Goal: Feedback & Contribution: Submit feedback/report problem

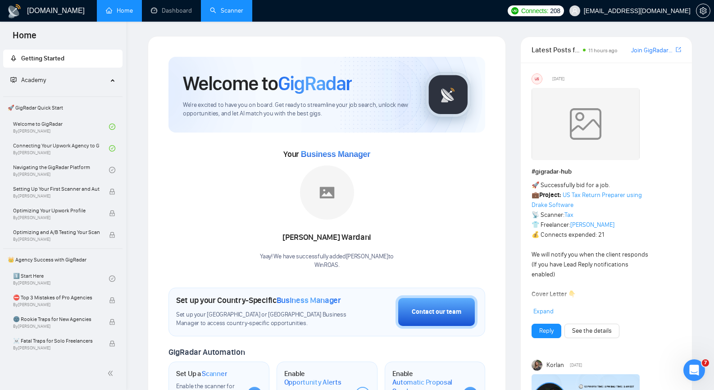
click at [219, 8] on link "Scanner" at bounding box center [226, 11] width 33 height 8
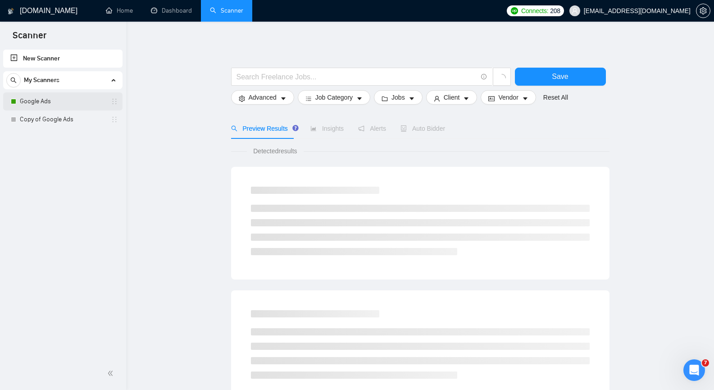
click at [66, 100] on link "Google Ads" at bounding box center [63, 101] width 86 height 18
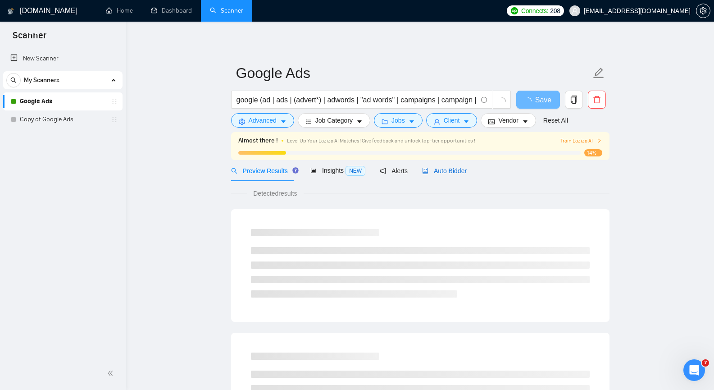
click at [456, 172] on span "Auto Bidder" at bounding box center [444, 170] width 45 height 7
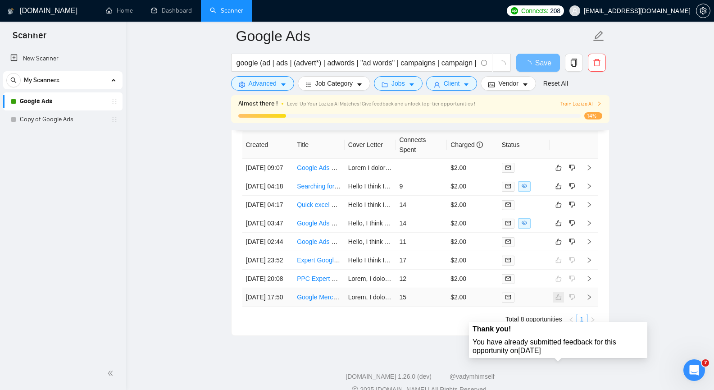
scroll to position [2184, 0]
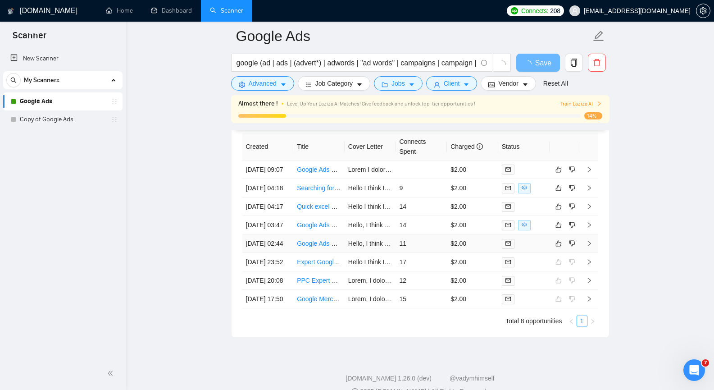
click at [592, 253] on td at bounding box center [589, 243] width 18 height 18
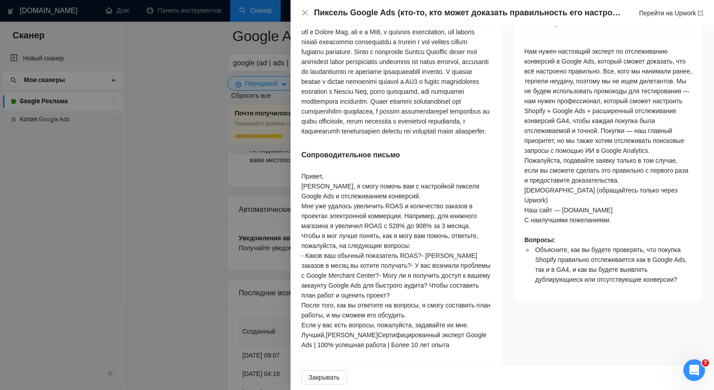
scroll to position [451, 0]
drag, startPoint x: 558, startPoint y: 220, endPoint x: 611, endPoint y: 220, distance: 52.7
click at [611, 214] on font "Наш сайт — [DOMAIN_NAME]" at bounding box center [568, 209] width 88 height 7
click at [304, 11] on icon "закрывать" at bounding box center [304, 12] width 5 height 5
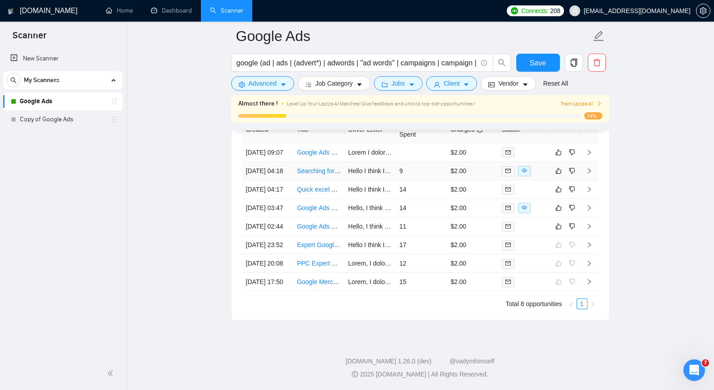
scroll to position [2320, 0]
click at [572, 230] on icon "dislike" at bounding box center [572, 226] width 6 height 7
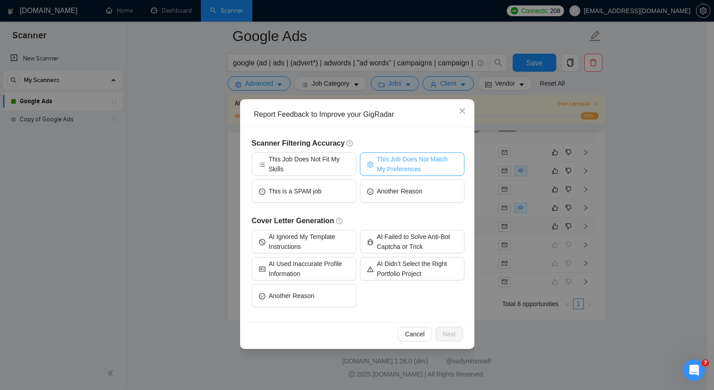
click at [391, 161] on span "This Job Does Not Match My Preferences" at bounding box center [417, 164] width 80 height 20
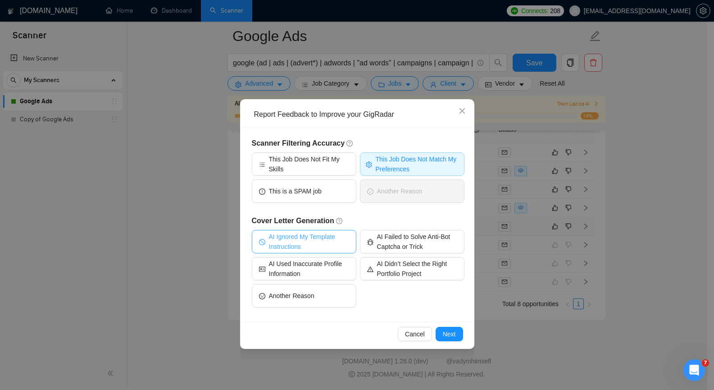
click at [323, 237] on span "AI Ignored My Template Instructions" at bounding box center [309, 242] width 80 height 20
click at [447, 333] on span "Next" at bounding box center [449, 334] width 13 height 10
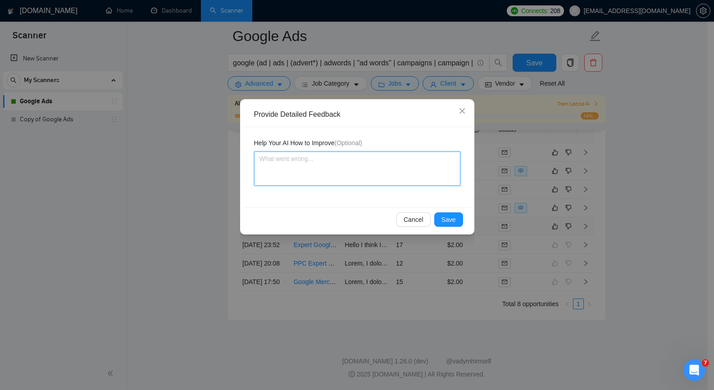
click at [309, 171] on textarea at bounding box center [357, 168] width 206 height 34
paste textarea "1. [PERSON_NAME]'t want to send proposals for work only for GTM configuration, …"
type textarea "1. [PERSON_NAME]'t want to send proposals for work only for GTM configuration, …"
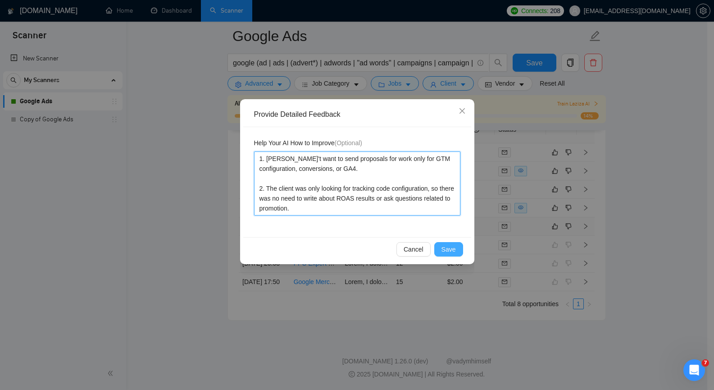
type textarea "1. [PERSON_NAME]'t want to send proposals for work only for GTM configuration, …"
click at [454, 247] on span "Save" at bounding box center [449, 249] width 14 height 10
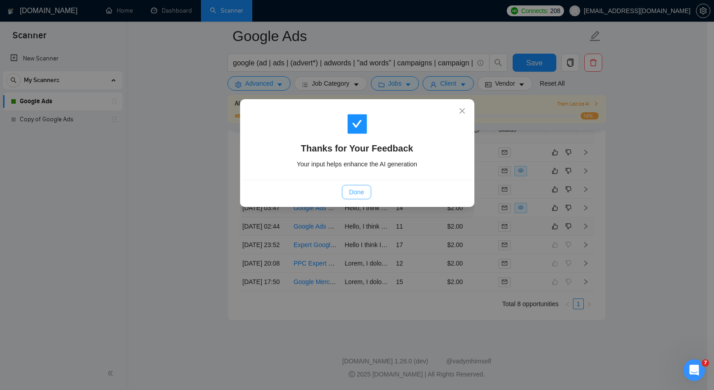
click at [351, 190] on span "Done" at bounding box center [356, 192] width 15 height 10
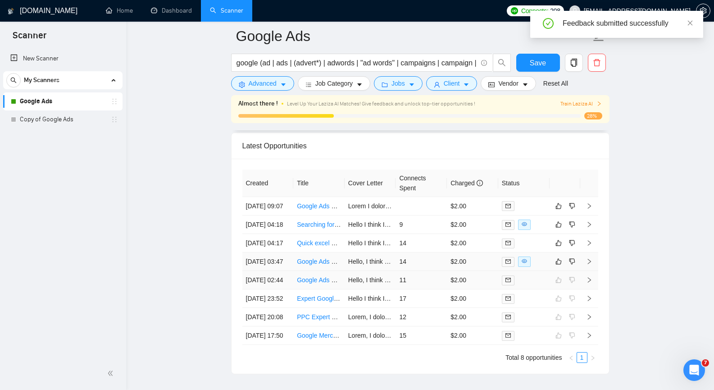
scroll to position [2229, 0]
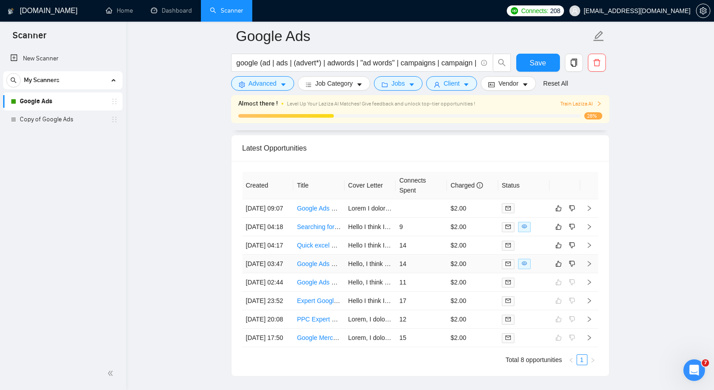
click at [590, 267] on icon "right" at bounding box center [589, 263] width 6 height 6
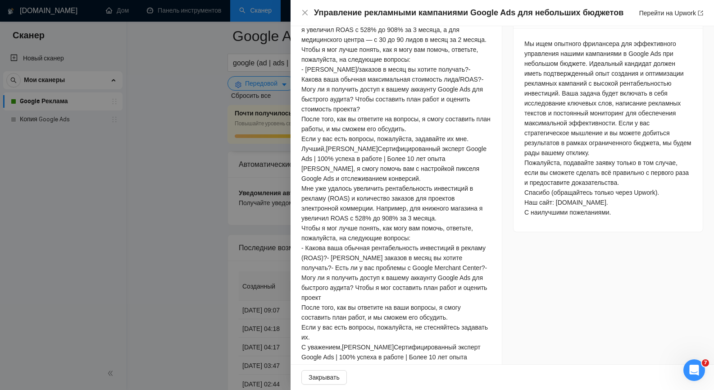
scroll to position [495, 0]
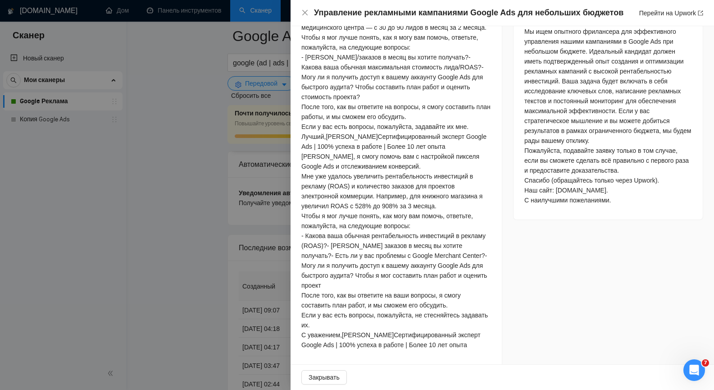
click at [421, 170] on font "[PERSON_NAME], я смогу помочь вам с настройкой пикселя Google Ads и отслеживани…" at bounding box center [390, 161] width 178 height 17
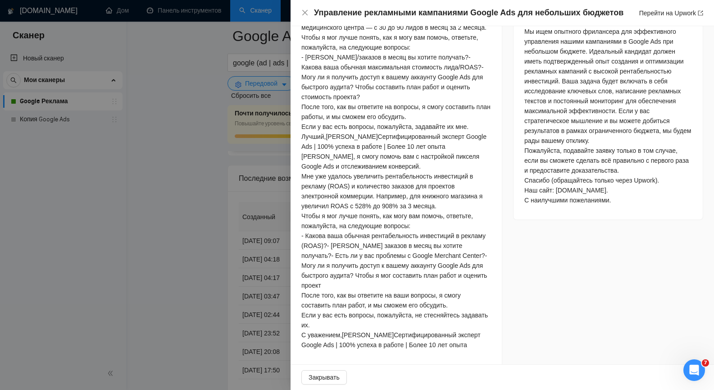
scroll to position [2320, 0]
click at [332, 376] on font "Закрывать" at bounding box center [324, 377] width 31 height 7
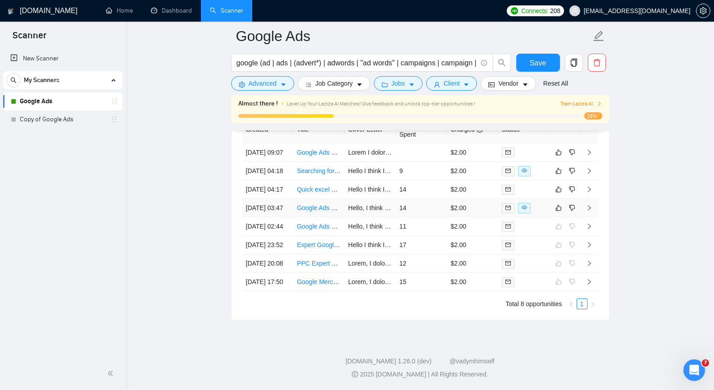
click at [588, 205] on icon "right" at bounding box center [589, 208] width 6 height 6
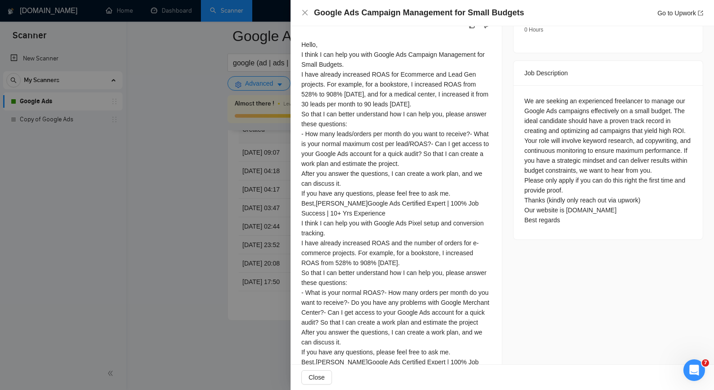
scroll to position [390, 0]
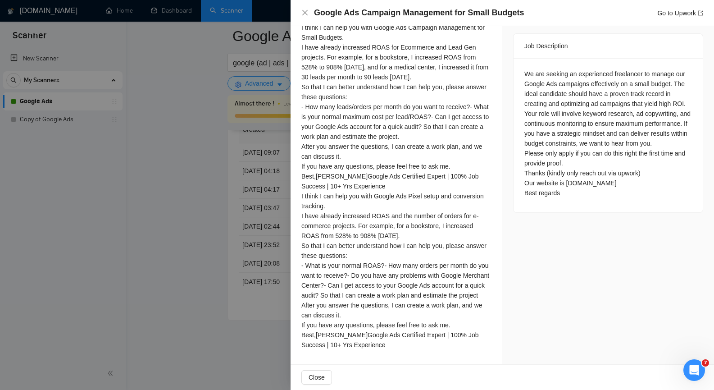
drag, startPoint x: 563, startPoint y: 192, endPoint x: 617, endPoint y: 192, distance: 54.1
click at [617, 192] on div "We are seeking an experienced freelancer to manage our Google Ads campaigns eff…" at bounding box center [608, 133] width 168 height 129
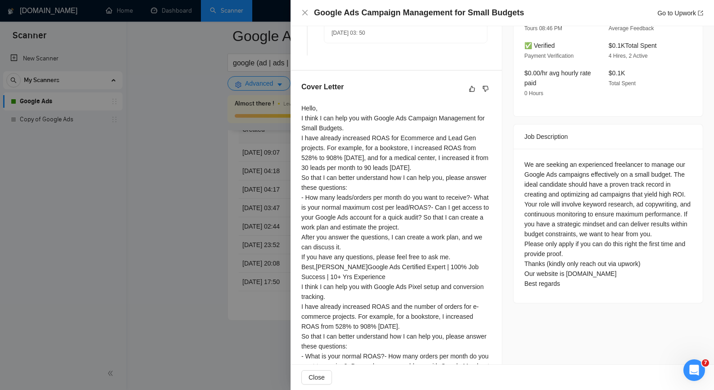
scroll to position [255, 0]
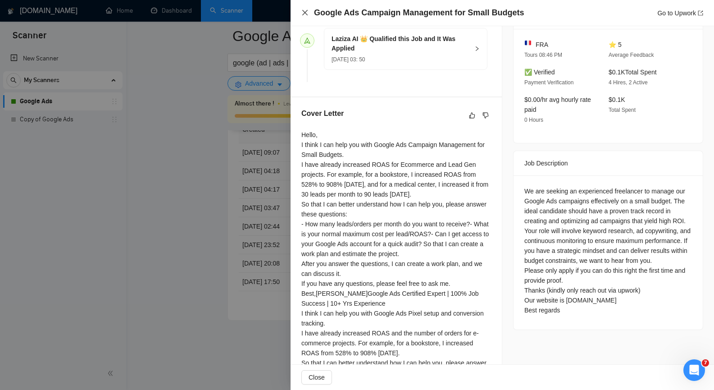
click at [305, 10] on icon "close" at bounding box center [304, 12] width 7 height 7
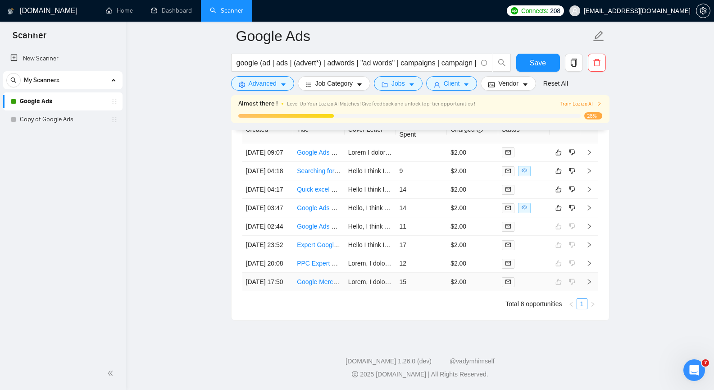
scroll to position [2268, 0]
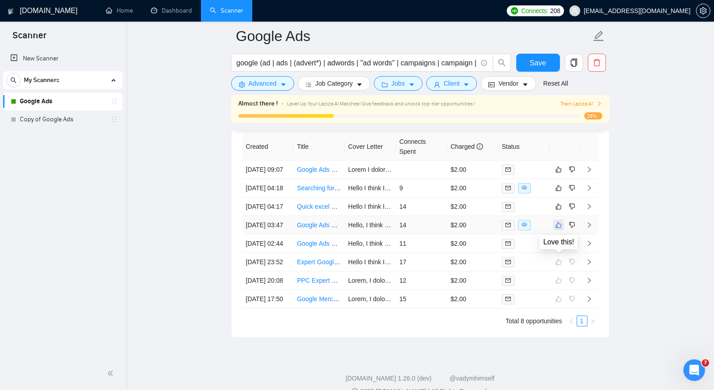
click at [557, 228] on icon "like" at bounding box center [559, 225] width 6 height 6
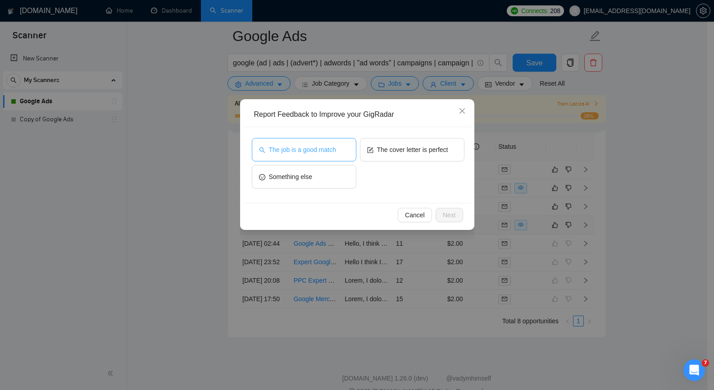
click at [317, 150] on span "The job is a good match" at bounding box center [302, 150] width 67 height 10
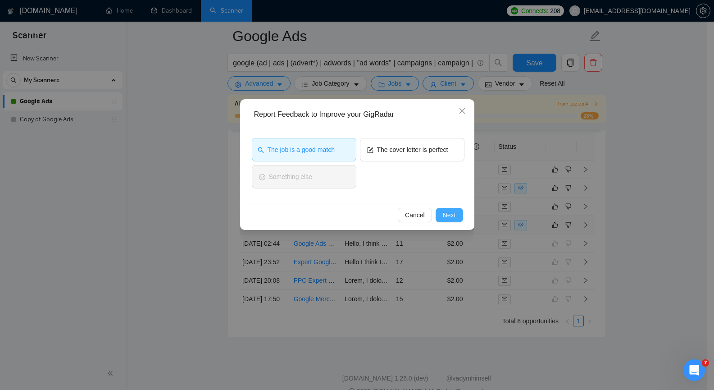
click at [443, 215] on span "Next" at bounding box center [449, 215] width 13 height 10
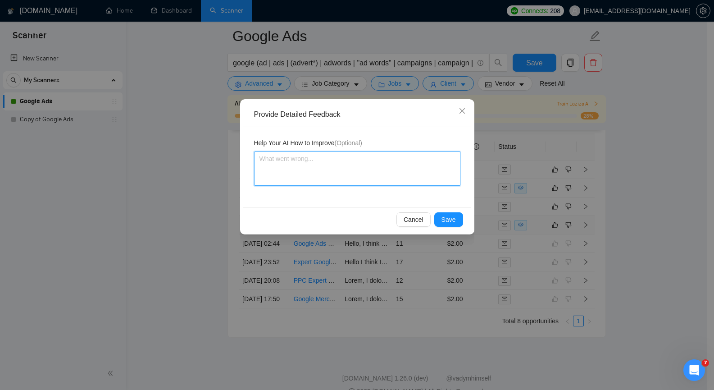
click at [391, 169] on textarea at bounding box center [357, 168] width 206 height 34
click at [455, 222] on span "Save" at bounding box center [449, 219] width 14 height 10
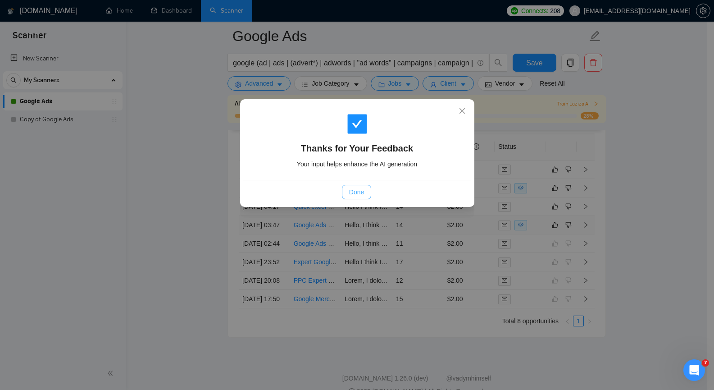
click at [355, 187] on span "Done" at bounding box center [356, 192] width 15 height 10
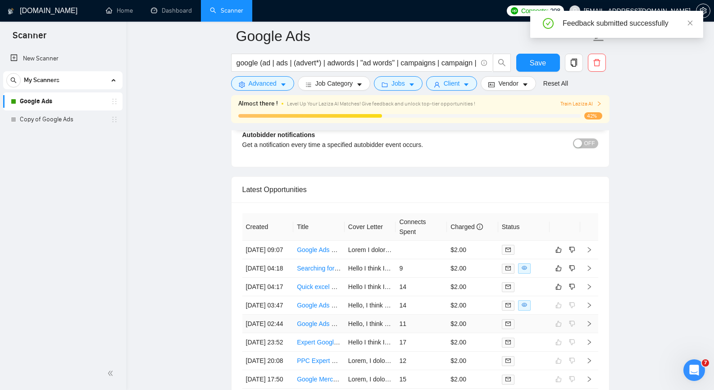
scroll to position [2178, 0]
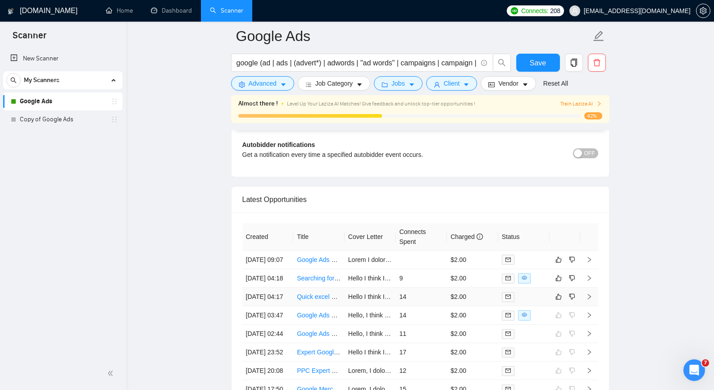
click at [590, 300] on icon "right" at bounding box center [589, 296] width 6 height 6
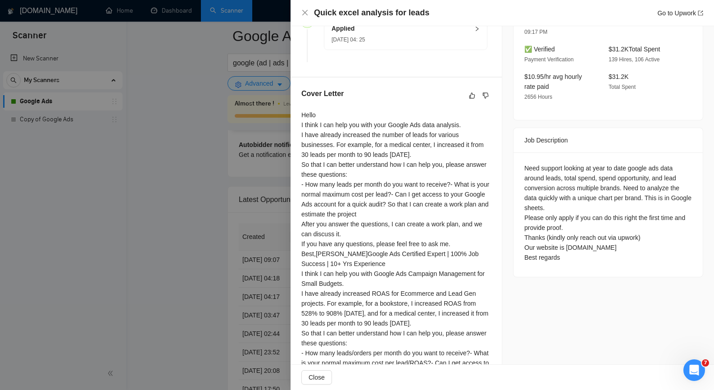
scroll to position [255, 0]
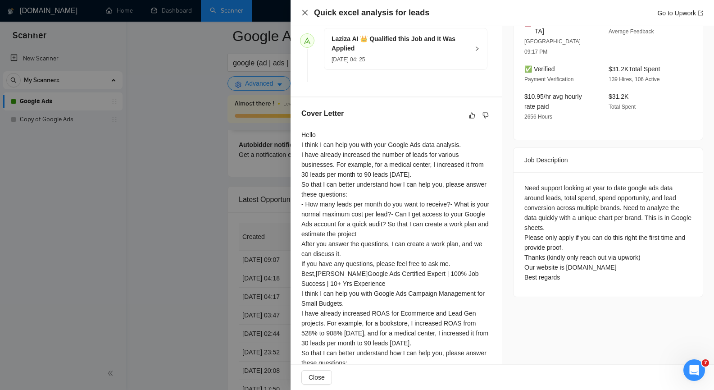
drag, startPoint x: 305, startPoint y: 11, endPoint x: 311, endPoint y: 16, distance: 7.3
click at [305, 11] on icon "close" at bounding box center [304, 12] width 7 height 7
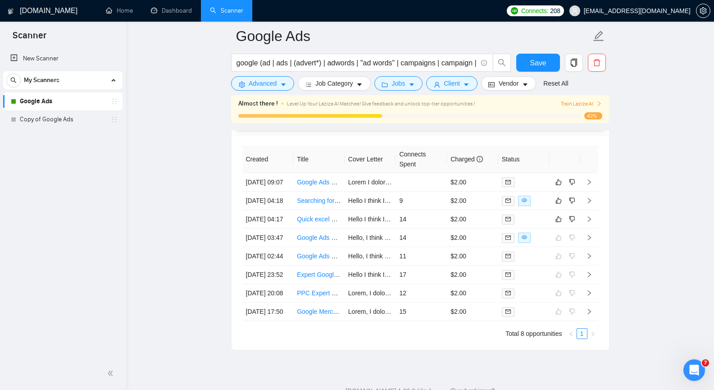
scroll to position [2268, 0]
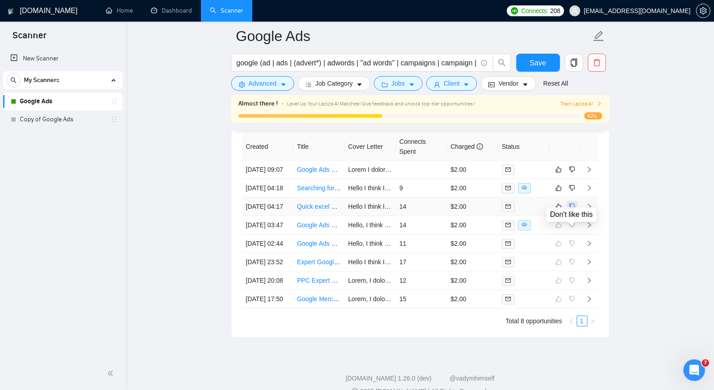
click at [571, 210] on icon "dislike" at bounding box center [572, 206] width 6 height 7
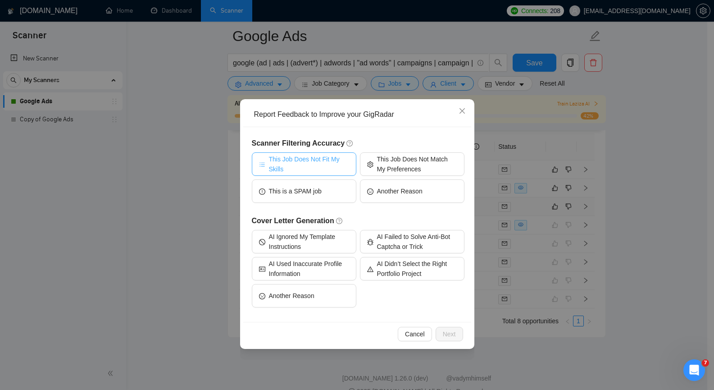
click at [301, 161] on span "This Job Does Not Fit My Skills" at bounding box center [309, 164] width 80 height 20
click at [455, 332] on span "Next" at bounding box center [449, 334] width 13 height 10
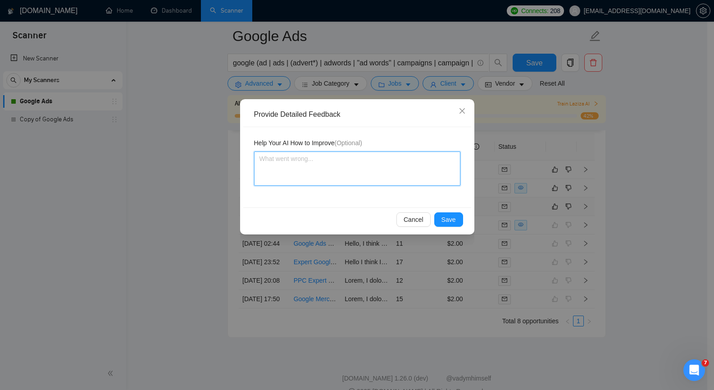
click at [353, 170] on textarea at bounding box center [357, 168] width 206 height 34
paste textarea "The client was looking for data analysis, not working with Google Ads."
type textarea "The client was looking for data analysis, not working with Google Ads."
type textarea "The client was looking for data analysis, not working with Google Ads"
paste textarea "with Google Ads. This is not relevant to my skills."
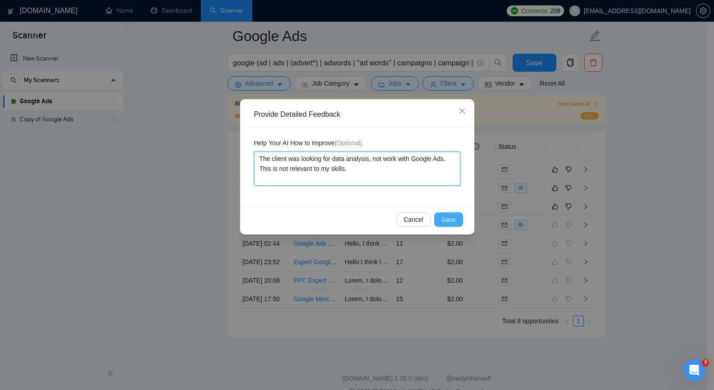
type textarea "The client was looking for data analysis, not work with Google Ads. This is not…"
click at [451, 218] on span "Save" at bounding box center [449, 219] width 14 height 10
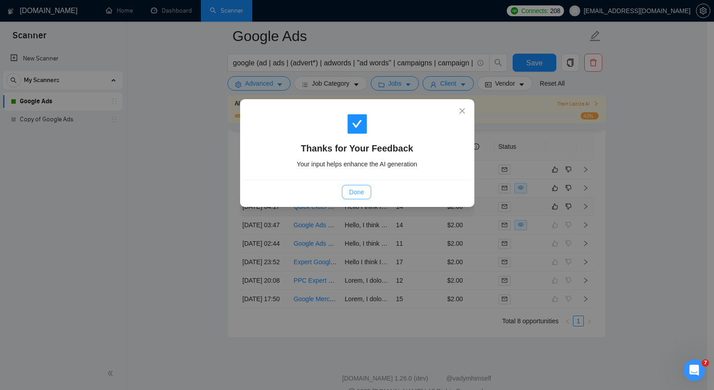
click at [360, 192] on span "Done" at bounding box center [356, 192] width 15 height 10
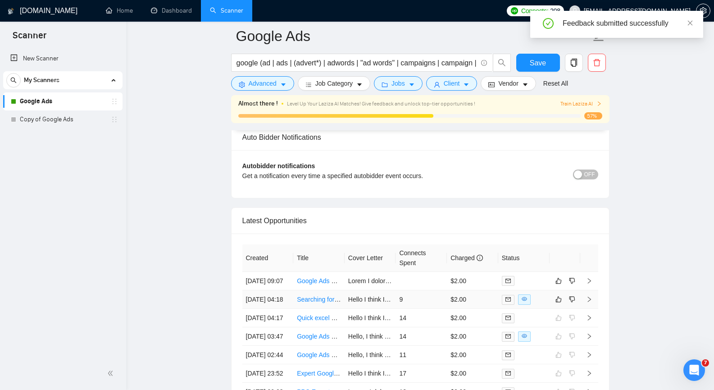
scroll to position [2178, 0]
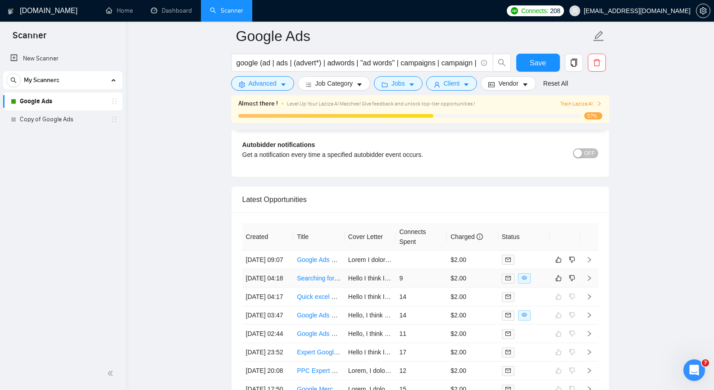
click at [589, 281] on icon "right" at bounding box center [589, 278] width 6 height 6
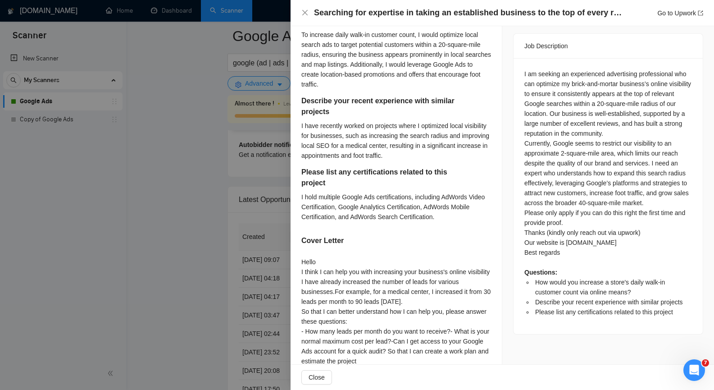
scroll to position [360, 0]
drag, startPoint x: 301, startPoint y: 155, endPoint x: 327, endPoint y: 155, distance: 25.7
copy div "local SEO"
click at [307, 12] on icon "close" at bounding box center [304, 12] width 7 height 7
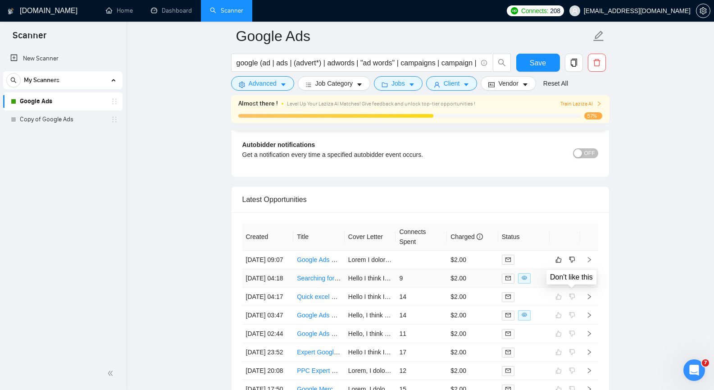
click at [572, 282] on icon "dislike" at bounding box center [572, 277] width 6 height 7
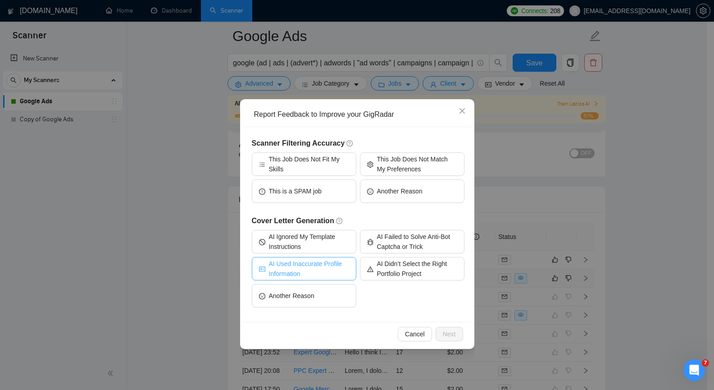
click at [321, 269] on span "AI Used Inaccurate Profile Information" at bounding box center [309, 269] width 80 height 20
click at [448, 333] on span "Next" at bounding box center [449, 334] width 13 height 10
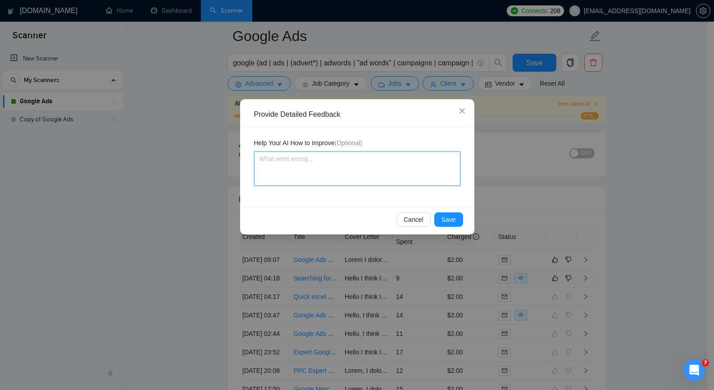
click at [321, 164] on textarea at bounding box center [357, 168] width 206 height 34
paste textarea "[PERSON_NAME]'t work with local SEO or SEO in general."
type textarea "[PERSON_NAME]'t work with local SEO or SEO in general."
type textarea "[PERSON_NAME]'t work with local SEO or SEO in general"
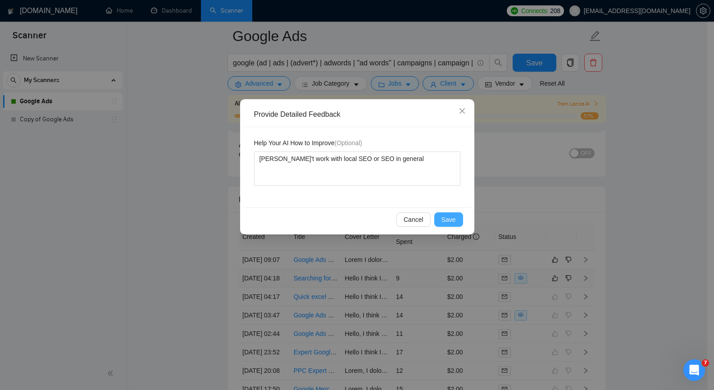
click at [443, 217] on span "Save" at bounding box center [449, 219] width 14 height 10
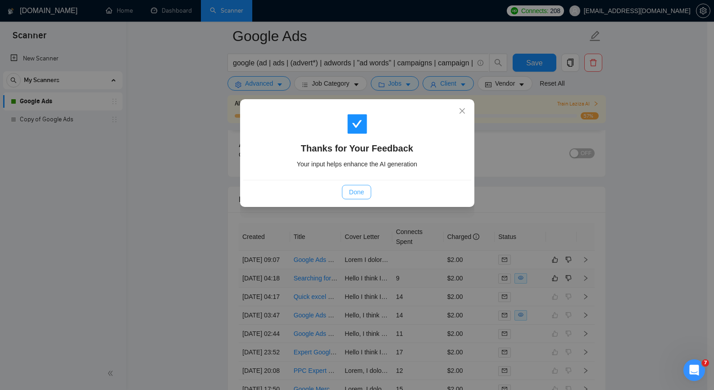
click at [351, 189] on span "Done" at bounding box center [356, 192] width 15 height 10
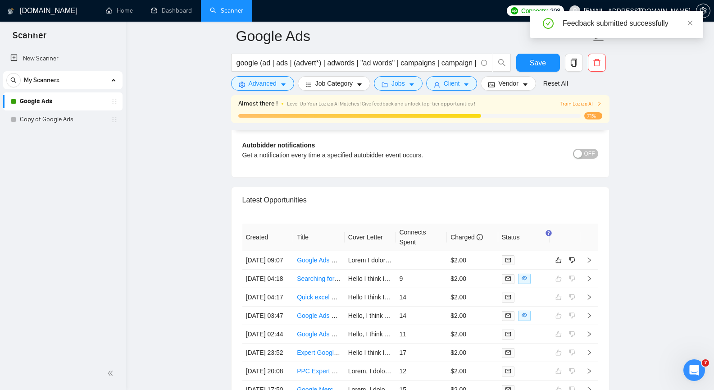
scroll to position [2178, 0]
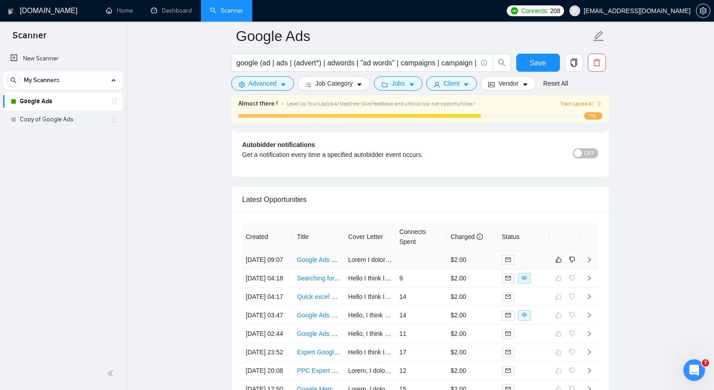
click at [589, 263] on icon "right" at bounding box center [589, 259] width 6 height 6
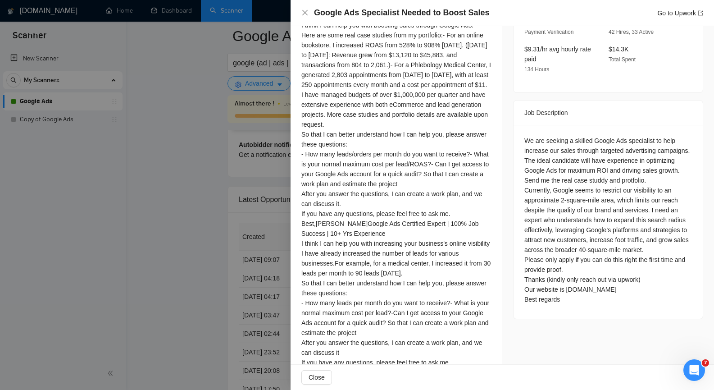
scroll to position [284, 0]
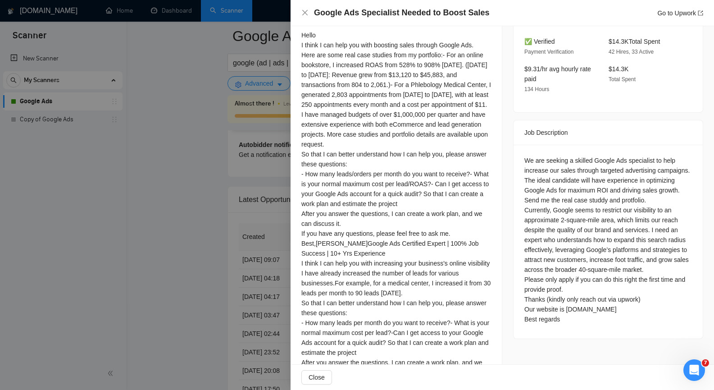
click at [223, 119] on div at bounding box center [357, 195] width 714 height 390
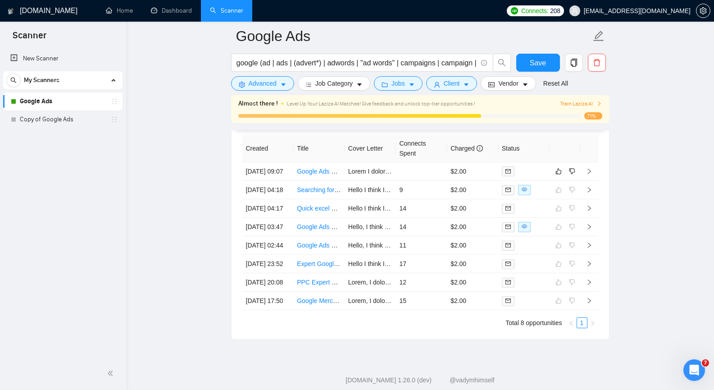
scroll to position [2268, 0]
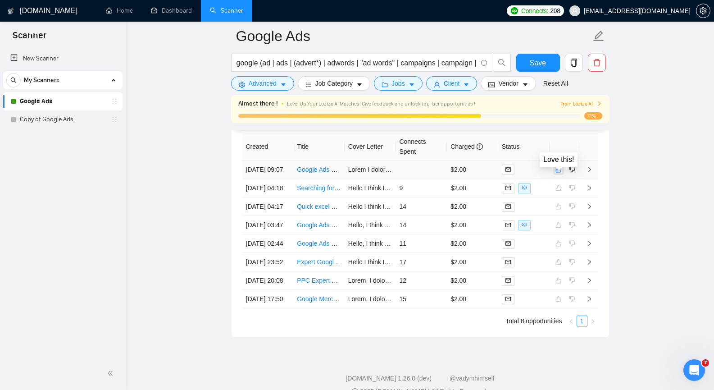
click at [560, 173] on icon "like" at bounding box center [559, 169] width 6 height 7
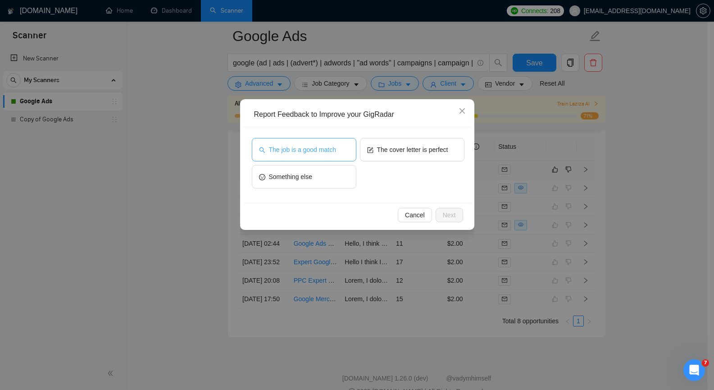
click at [344, 157] on button "The job is a good match" at bounding box center [304, 149] width 105 height 23
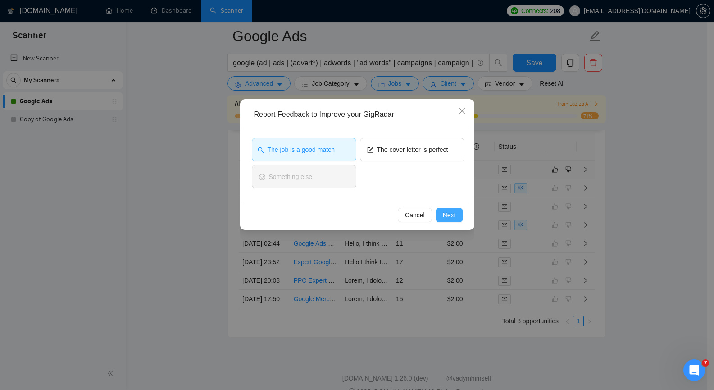
click at [447, 215] on span "Next" at bounding box center [449, 215] width 13 height 10
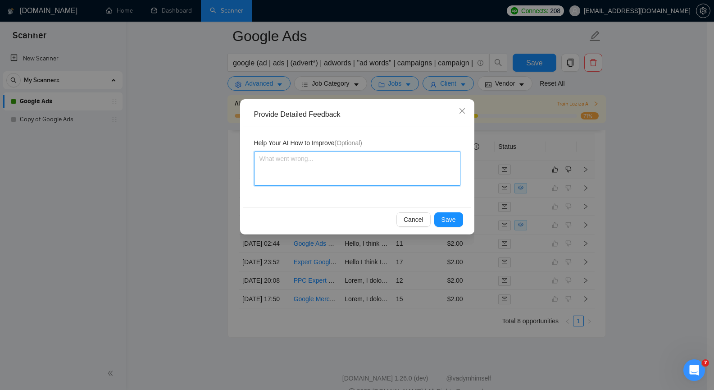
click at [306, 177] on textarea at bounding box center [357, 168] width 206 height 34
paste textarea "Please note that the latest proposals were sent to the same client who created …"
type textarea "Please note that the latest proposals were sent to the same client who created …"
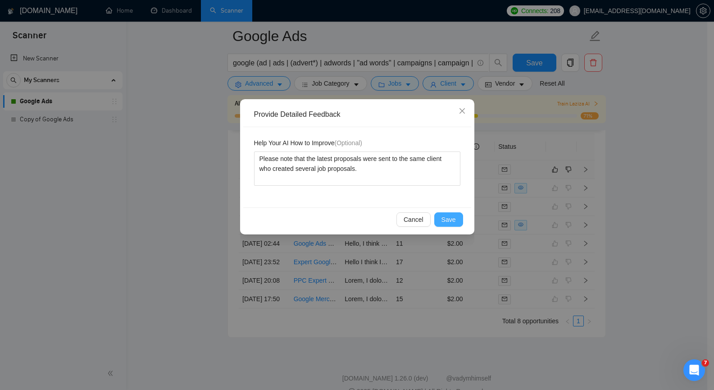
click at [450, 222] on span "Save" at bounding box center [449, 219] width 14 height 10
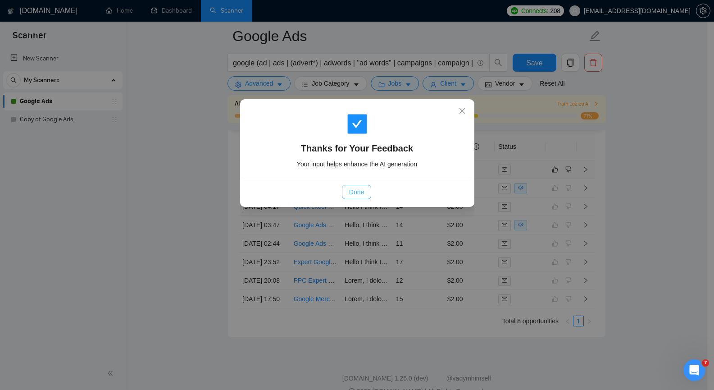
click at [360, 195] on span "Done" at bounding box center [356, 192] width 15 height 10
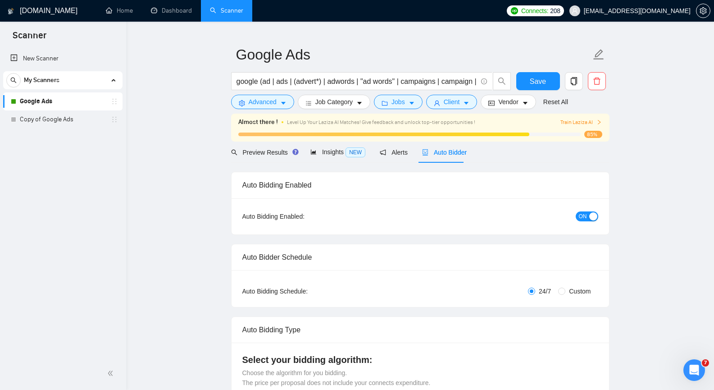
scroll to position [0, 0]
